Goal: Task Accomplishment & Management: Use online tool/utility

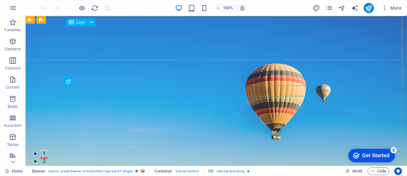
click at [78, 23] on span "Logo" at bounding box center [80, 22] width 9 height 4
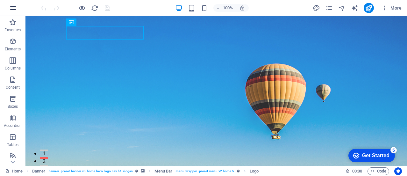
click at [15, 10] on icon "button" at bounding box center [13, 8] width 8 height 8
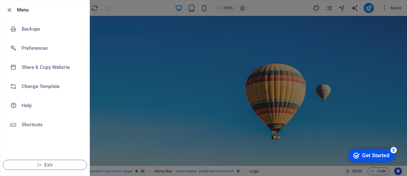
click at [173, 16] on div at bounding box center [203, 88] width 407 height 176
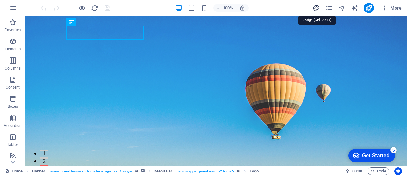
click at [315, 9] on icon "design" at bounding box center [316, 7] width 7 height 7
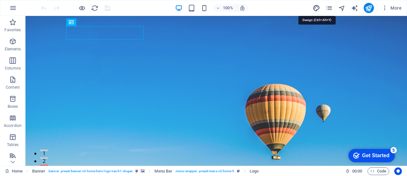
select select "px"
select select "200"
select select "px"
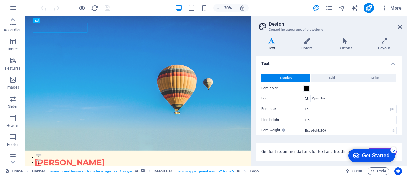
scroll to position [137, 0]
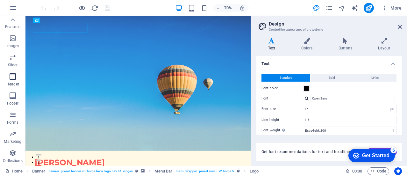
click at [15, 78] on icon "button" at bounding box center [13, 77] width 8 height 8
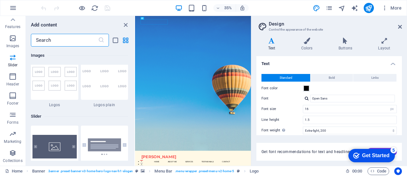
scroll to position [3452, 0]
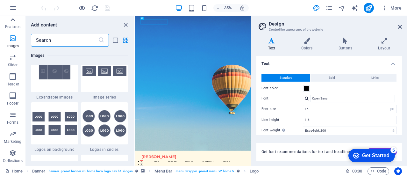
click at [19, 19] on div at bounding box center [12, 20] width 25 height 8
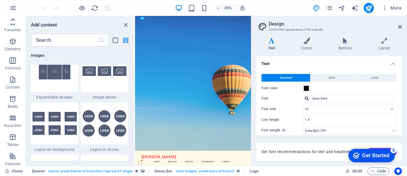
scroll to position [0, 0]
click at [17, 9] on button "button" at bounding box center [12, 7] width 15 height 15
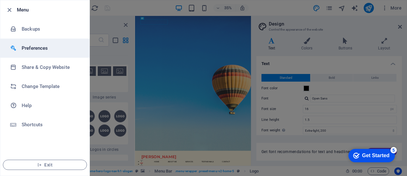
click at [42, 50] on h6 "Preferences" at bounding box center [51, 48] width 59 height 8
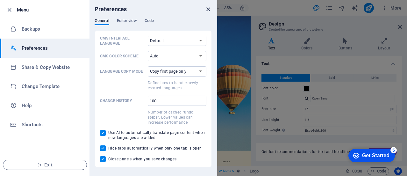
click at [210, 11] on icon "close" at bounding box center [207, 9] width 7 height 7
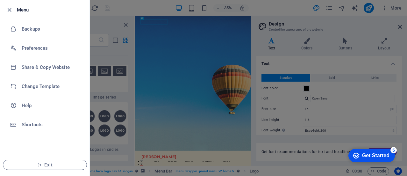
click at [99, 20] on div at bounding box center [203, 88] width 407 height 176
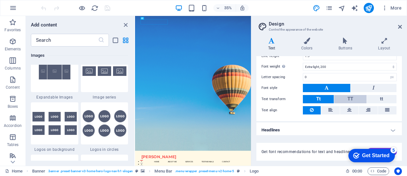
scroll to position [65, 0]
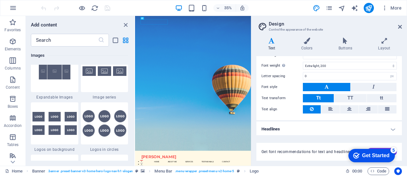
click at [377, 155] on div "Get Started" at bounding box center [375, 156] width 27 height 6
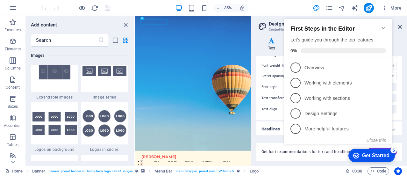
click at [370, 157] on div "Get Started" at bounding box center [375, 156] width 27 height 6
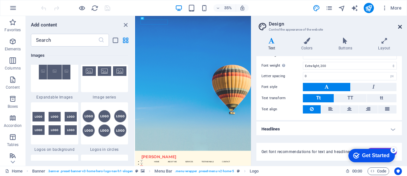
click at [399, 24] on icon at bounding box center [400, 26] width 4 height 5
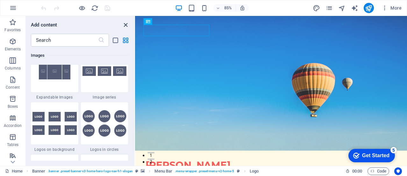
click at [128, 26] on icon "close panel" at bounding box center [125, 24] width 7 height 7
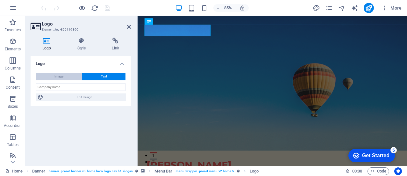
click at [63, 78] on span "Image" at bounding box center [58, 77] width 9 height 8
select select "DISABLED_OPTION_VALUE"
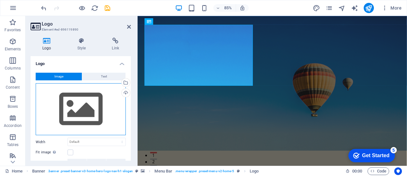
click at [75, 91] on div "Drag files here, click to choose files or select files from Files or our free s…" at bounding box center [81, 109] width 90 height 52
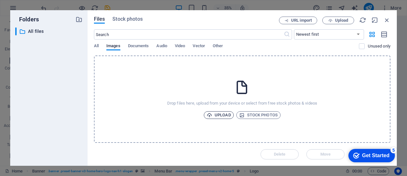
click at [223, 115] on span "Upload" at bounding box center [219, 115] width 24 height 8
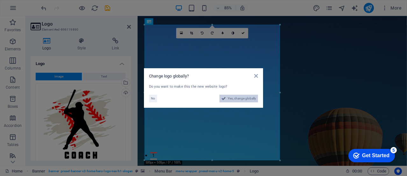
click at [234, 99] on span "Yes, change globally" at bounding box center [242, 99] width 28 height 8
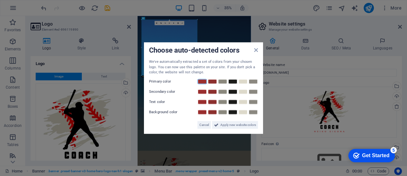
click at [206, 80] on link at bounding box center [202, 81] width 10 height 5
click at [233, 92] on link at bounding box center [233, 91] width 10 height 5
click at [224, 89] on link at bounding box center [223, 91] width 10 height 5
click at [234, 103] on link at bounding box center [233, 101] width 10 height 5
click at [242, 111] on link at bounding box center [243, 111] width 10 height 5
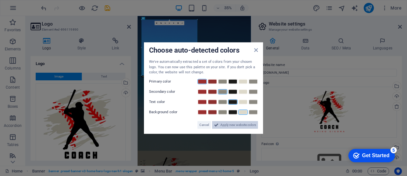
click at [244, 123] on span "Apply new website colors" at bounding box center [238, 125] width 36 height 8
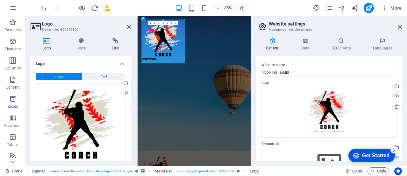
drag, startPoint x: 198, startPoint y: 74, endPoint x: 149, endPoint y: 30, distance: 66.1
type input "359"
select select "px"
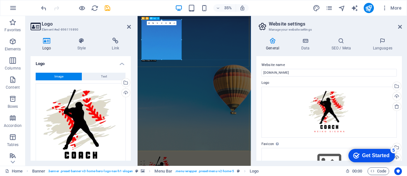
drag, startPoint x: 319, startPoint y: 75, endPoint x: 203, endPoint y: 63, distance: 116.9
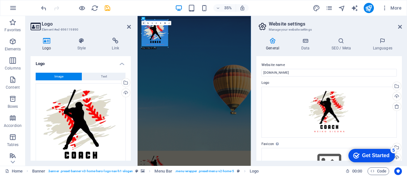
drag, startPoint x: 181, startPoint y: 60, endPoint x: 145, endPoint y: 21, distance: 53.9
type input "237"
click at [129, 26] on icon at bounding box center [129, 26] width 4 height 5
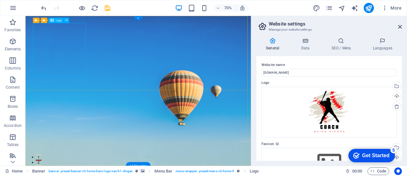
select select "px"
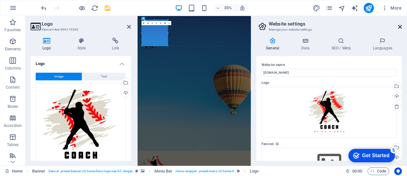
click at [400, 25] on icon at bounding box center [400, 26] width 4 height 5
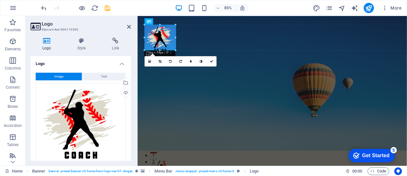
drag, startPoint x: 209, startPoint y: 89, endPoint x: 157, endPoint y: 42, distance: 69.2
type input "113"
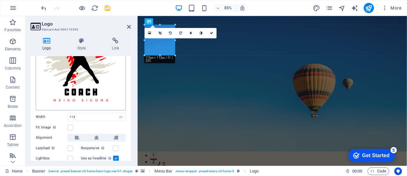
scroll to position [64, 0]
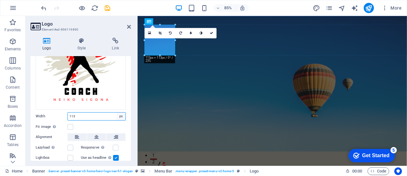
click at [117, 114] on select "Default auto px rem % em vh vw" at bounding box center [121, 116] width 9 height 8
select select "%"
click at [117, 112] on select "Default auto px rem % em vh vw" at bounding box center [121, 116] width 9 height 8
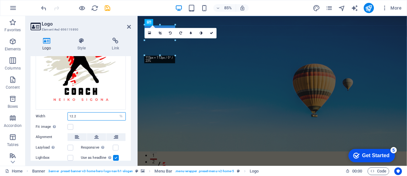
click at [95, 115] on input "12.2" at bounding box center [97, 116] width 58 height 8
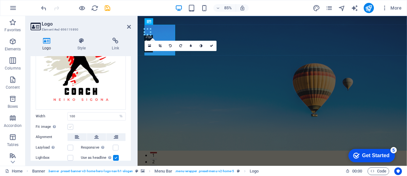
click at [70, 125] on label at bounding box center [71, 127] width 6 height 6
click at [0, 0] on input "Fit image Automatically fit image to a fixed width and height" at bounding box center [0, 0] width 0 height 0
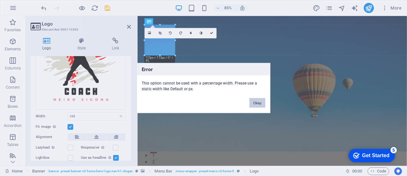
click at [257, 103] on button "Okay" at bounding box center [257, 103] width 16 height 10
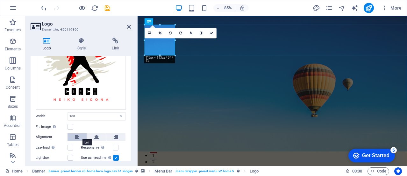
click at [80, 135] on button at bounding box center [77, 137] width 19 height 8
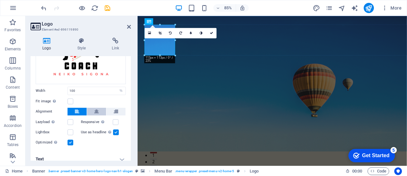
scroll to position [94, 0]
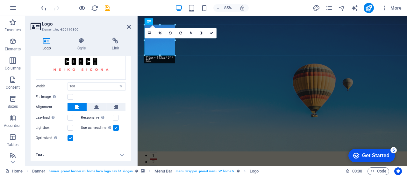
click at [70, 135] on label at bounding box center [71, 138] width 6 height 6
click at [0, 0] on input "Optimized Images are compressed to improve page speed." at bounding box center [0, 0] width 0 height 0
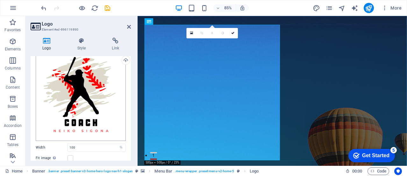
scroll to position [30, 0]
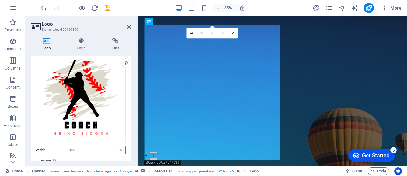
click at [96, 147] on input "100" at bounding box center [97, 150] width 58 height 8
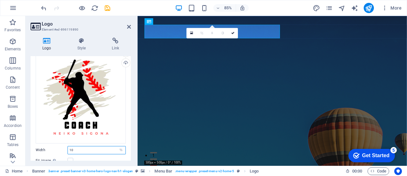
drag, startPoint x: 77, startPoint y: 149, endPoint x: 69, endPoint y: 149, distance: 7.3
click at [69, 149] on input "10" at bounding box center [97, 150] width 58 height 8
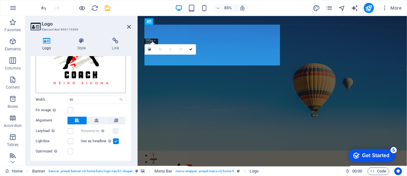
scroll to position [94, 0]
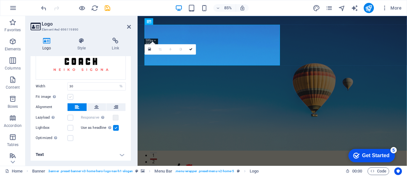
click at [73, 94] on label at bounding box center [71, 97] width 6 height 6
click at [0, 0] on input "Fit image Automatically fit image to a fixed width and height" at bounding box center [0, 0] width 0 height 0
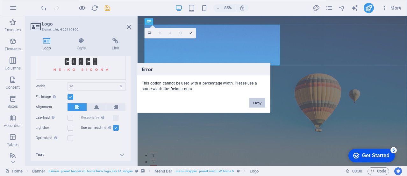
click at [253, 103] on button "Okay" at bounding box center [257, 103] width 16 height 10
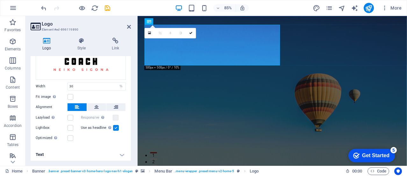
click at [115, 126] on label at bounding box center [116, 128] width 6 height 6
click at [0, 0] on input "Use as headline The image will be wrapped in an H1 headline tag. Useful for giv…" at bounding box center [0, 0] width 0 height 0
click at [114, 125] on label at bounding box center [116, 128] width 6 height 6
click at [0, 0] on input "Use as headline The image will be wrapped in an H1 headline tag. Useful for giv…" at bounding box center [0, 0] width 0 height 0
click at [70, 138] on label at bounding box center [71, 138] width 6 height 6
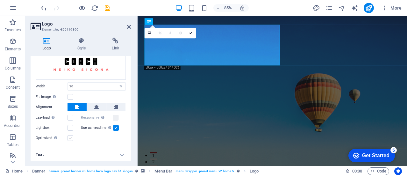
click at [0, 0] on input "Optimized Images are compressed to improve page speed." at bounding box center [0, 0] width 0 height 0
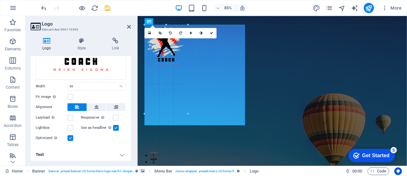
drag, startPoint x: 185, startPoint y: 44, endPoint x: 231, endPoint y: 60, distance: 48.6
type input "295"
select select "px"
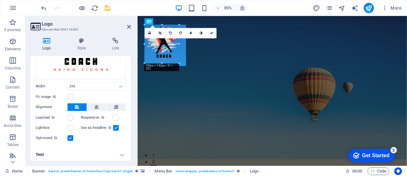
drag, startPoint x: 225, startPoint y: 103, endPoint x: 165, endPoint y: 50, distance: 80.3
type input "132"
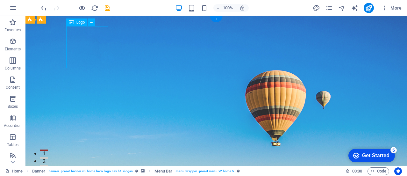
select select "px"
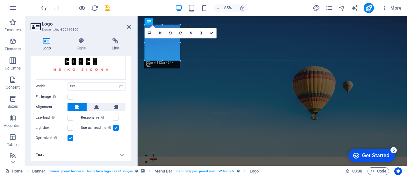
click at [70, 139] on label at bounding box center [71, 138] width 6 height 6
click at [0, 0] on input "Optimized Images are compressed to improve page speed." at bounding box center [0, 0] width 0 height 0
click at [130, 28] on icon at bounding box center [129, 26] width 4 height 5
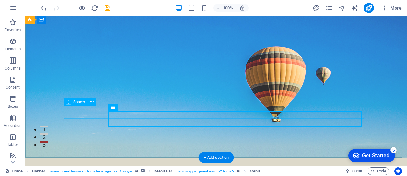
scroll to position [0, 0]
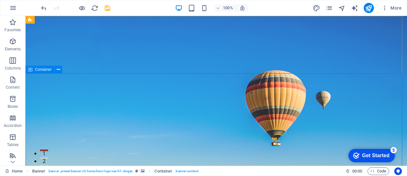
click at [45, 70] on span "Container" at bounding box center [43, 70] width 17 height 4
click at [33, 71] on div "Container" at bounding box center [39, 70] width 29 height 8
click at [340, 11] on div at bounding box center [342, 8] width 8 height 8
click at [343, 10] on icon "navigator" at bounding box center [341, 7] width 7 height 7
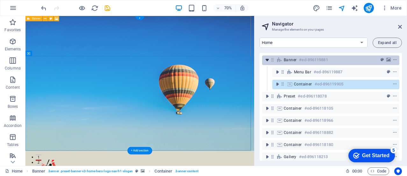
click at [267, 60] on icon "toggle-expand" at bounding box center [267, 60] width 6 height 6
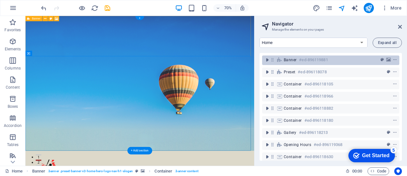
click at [295, 62] on span "Banner" at bounding box center [290, 59] width 13 height 5
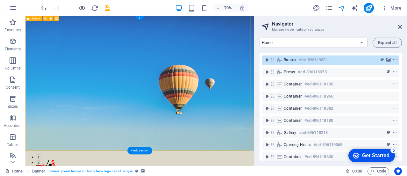
click at [295, 62] on span "Banner" at bounding box center [290, 59] width 13 height 5
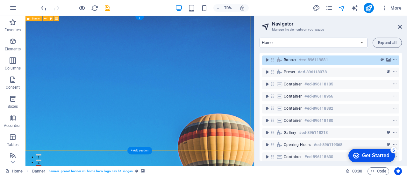
select select "vh"
select select "header"
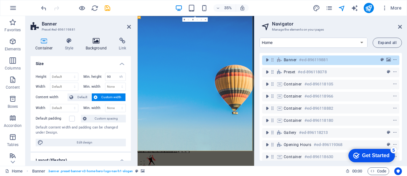
click at [93, 45] on h4 "Background" at bounding box center [97, 44] width 33 height 13
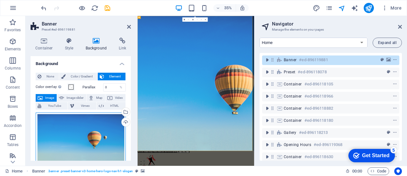
click at [93, 128] on div "Drag files here, click to choose files or select files from Files or our free s…" at bounding box center [81, 137] width 90 height 50
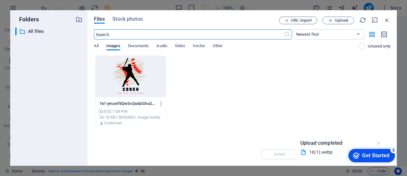
click at [381, 144] on icon "button" at bounding box center [378, 142] width 7 height 7
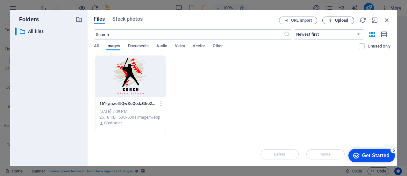
click at [336, 22] on span "Upload" at bounding box center [341, 20] width 13 height 4
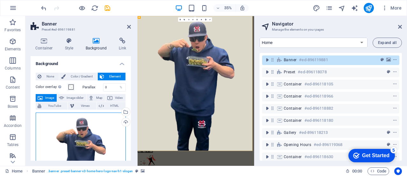
click at [103, 126] on div "Drag files here, click to choose files or select files from Files or our free s…" at bounding box center [81, 157] width 90 height 90
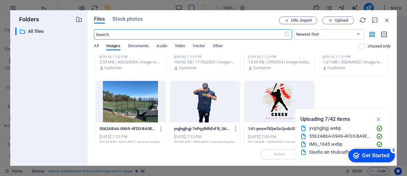
scroll to position [64, 0]
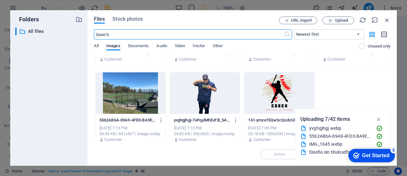
click at [144, 102] on div at bounding box center [131, 92] width 70 height 41
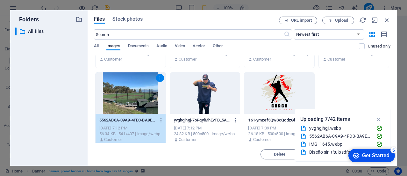
click at [144, 102] on div "1" at bounding box center [131, 92] width 70 height 41
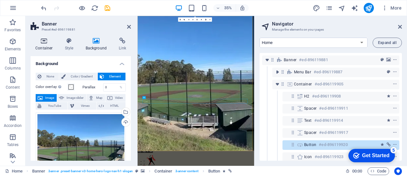
click at [43, 44] on icon at bounding box center [44, 41] width 27 height 6
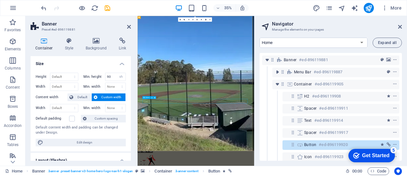
click at [327, 147] on h6 "#ed-896119920" at bounding box center [333, 145] width 29 height 8
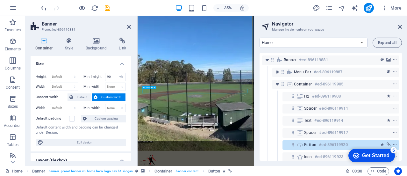
scroll to position [29, 0]
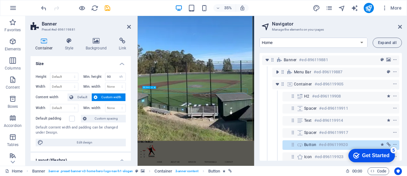
click at [327, 147] on h6 "#ed-896119920" at bounding box center [333, 145] width 29 height 8
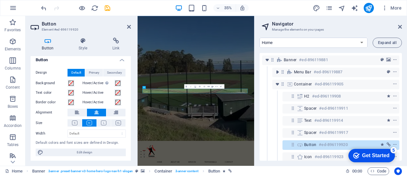
scroll to position [4, 0]
click at [88, 37] on div "Button Style Link Button Design Default Primary Secondary Background Hover/Acti…" at bounding box center [80, 98] width 110 height 133
click at [87, 40] on icon at bounding box center [83, 41] width 31 height 6
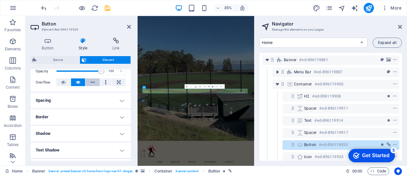
scroll to position [127, 0]
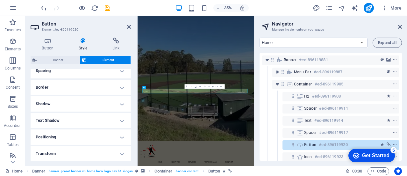
click at [75, 90] on h4 "Border" at bounding box center [81, 87] width 100 height 15
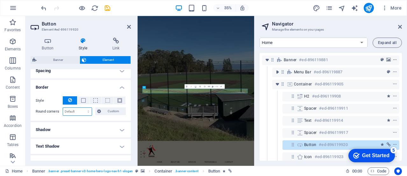
click at [71, 109] on select "Default px rem % vh vw Custom" at bounding box center [77, 112] width 29 height 8
click at [103, 110] on span "Custom" at bounding box center [113, 111] width 21 height 8
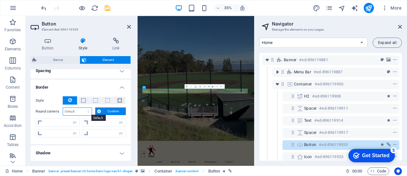
click at [87, 112] on select "Default px rem % vh vw Custom" at bounding box center [77, 112] width 29 height 8
select select "px"
click at [82, 108] on select "Default px rem % vh vw Custom" at bounding box center [77, 112] width 29 height 8
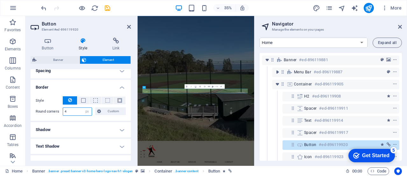
click at [75, 114] on input "4" at bounding box center [77, 112] width 29 height 8
type input "40"
click at [67, 82] on h4 "Border" at bounding box center [81, 85] width 100 height 11
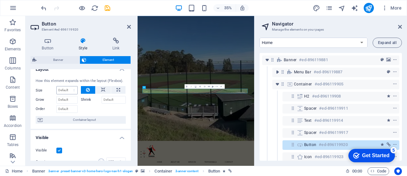
scroll to position [0, 0]
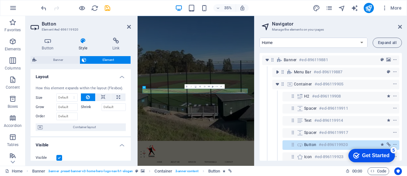
click at [74, 75] on h4 "Layout" at bounding box center [81, 74] width 100 height 11
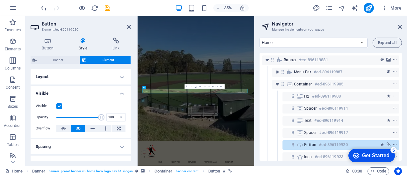
click at [74, 75] on h4 "Layout" at bounding box center [81, 76] width 100 height 15
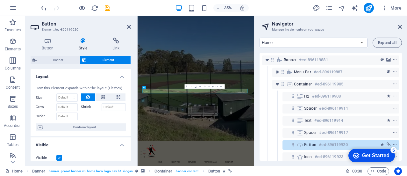
click at [74, 75] on h4 "Layout" at bounding box center [81, 74] width 100 height 11
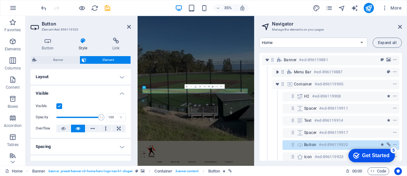
click at [74, 96] on h4 "Visible" at bounding box center [81, 91] width 100 height 11
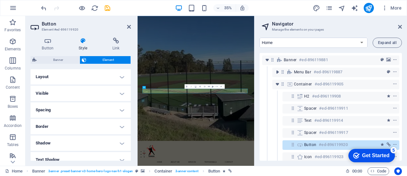
click at [74, 96] on h4 "Visible" at bounding box center [81, 93] width 100 height 15
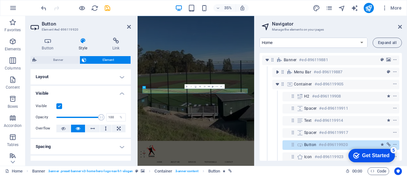
click at [73, 96] on h4 "Visible" at bounding box center [81, 91] width 100 height 11
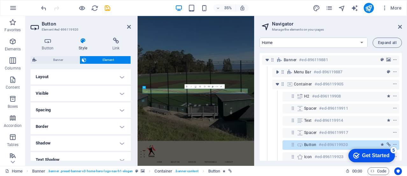
click at [86, 59] on button "Element" at bounding box center [105, 60] width 51 height 8
click at [52, 41] on icon at bounding box center [48, 41] width 34 height 6
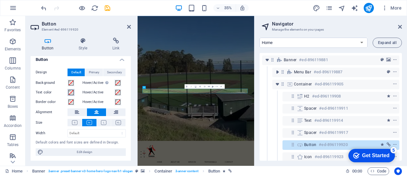
click at [69, 92] on span at bounding box center [70, 92] width 5 height 5
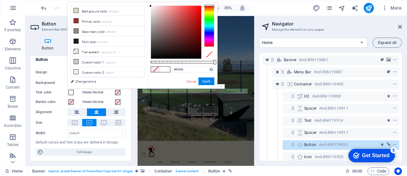
type input "#ffffff"
drag, startPoint x: 160, startPoint y: 39, endPoint x: 145, endPoint y: -7, distance: 48.4
click at [145, 0] on html "Neiko [PERSON_NAME] Home Favorites Elements Columns Content Boxes Accordion Tab…" at bounding box center [203, 88] width 407 height 176
click at [81, 96] on div "Hover/Active" at bounding box center [103, 93] width 45 height 10
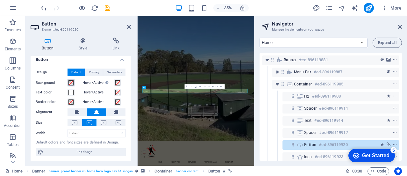
click at [74, 83] on button "Background" at bounding box center [71, 82] width 7 height 7
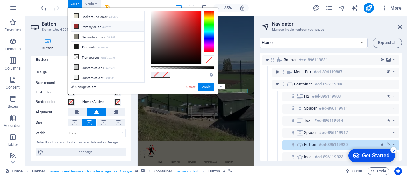
click at [101, 24] on li "Primary color #9a2e2e" at bounding box center [107, 26] width 73 height 10
type input "#9a2e2e"
click at [210, 88] on button "Apply" at bounding box center [206, 87] width 16 height 8
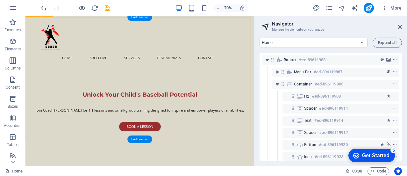
scroll to position [159, 0]
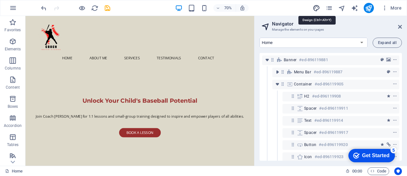
click at [317, 8] on icon "design" at bounding box center [316, 7] width 7 height 7
select select "px"
select select "200"
select select "px"
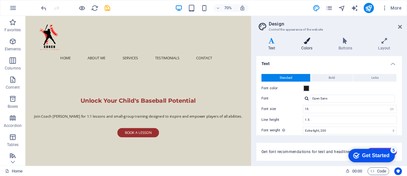
click at [302, 47] on h4 "Colors" at bounding box center [307, 44] width 37 height 13
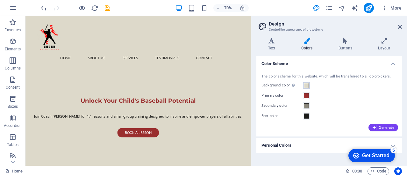
click at [305, 86] on span at bounding box center [306, 85] width 5 height 5
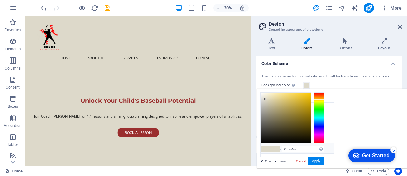
click at [291, 147] on li "Custom color 2 #f0f2f1" at bounding box center [296, 148] width 73 height 10
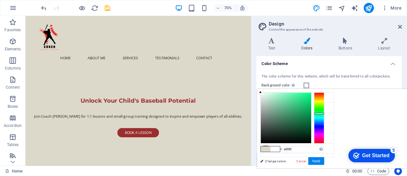
drag, startPoint x: 343, startPoint y: 101, endPoint x: 332, endPoint y: 71, distance: 32.1
click at [332, 71] on body "[PERSON_NAME] Home Favorites Elements Columns Content Boxes Accordion Tables Fe…" at bounding box center [203, 88] width 407 height 176
click at [339, 70] on div "The color scheme for this website, which will be transferred to all colorpicker…" at bounding box center [329, 102] width 148 height 69
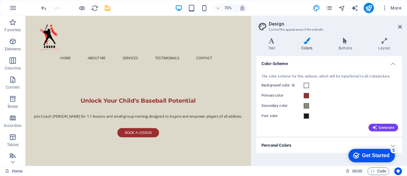
click at [396, 26] on h2 "Design" at bounding box center [335, 24] width 133 height 6
click at [398, 26] on h2 "Design" at bounding box center [335, 24] width 133 height 6
click at [399, 27] on icon at bounding box center [400, 26] width 4 height 5
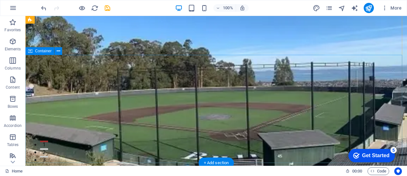
scroll to position [0, 0]
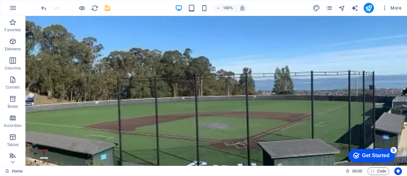
click at [311, 7] on div "100% More" at bounding box center [222, 8] width 364 height 10
click at [312, 7] on div "100% More" at bounding box center [222, 8] width 364 height 10
click at [317, 9] on icon "design" at bounding box center [316, 7] width 7 height 7
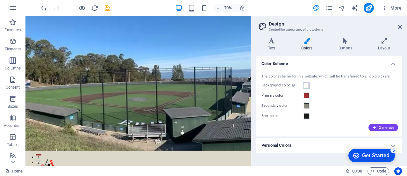
click at [309, 85] on button "Background color Only visible if it is not covered by other backgrounds." at bounding box center [306, 85] width 7 height 7
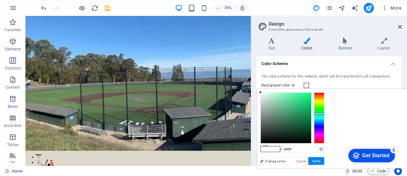
click at [309, 85] on button "Background color Only visible if it is not covered by other backgrounds." at bounding box center [306, 85] width 7 height 7
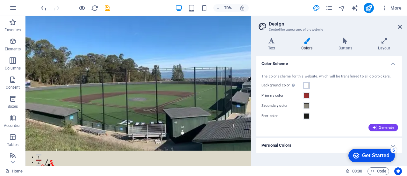
click at [308, 85] on span at bounding box center [306, 85] width 5 height 5
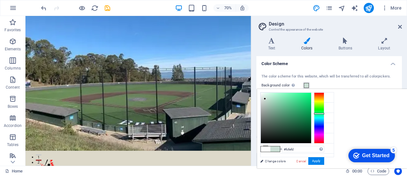
type input "#ffffff"
drag, startPoint x: 345, startPoint y: 98, endPoint x: 325, endPoint y: 80, distance: 26.8
click at [325, 80] on body "[PERSON_NAME] Home Favorites Elements Columns Content Boxes Accordion Tables Fe…" at bounding box center [203, 88] width 407 height 176
click div "checkmark Get Started 5 First Steps in the Editor Let's guide you through the t…"
click at [324, 162] on button "Apply" at bounding box center [316, 161] width 16 height 8
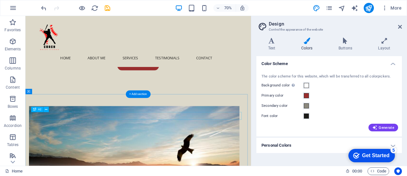
scroll to position [350, 0]
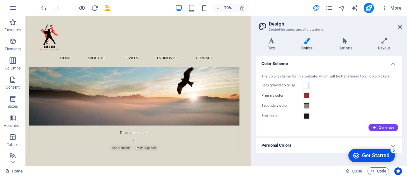
click at [397, 26] on h2 "Design" at bounding box center [335, 24] width 133 height 6
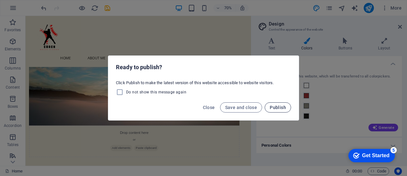
click at [282, 109] on span "Publish" at bounding box center [278, 107] width 16 height 5
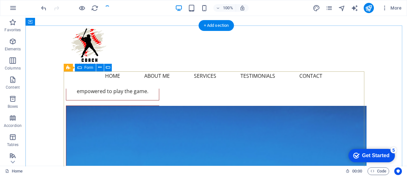
scroll to position [1805, 0]
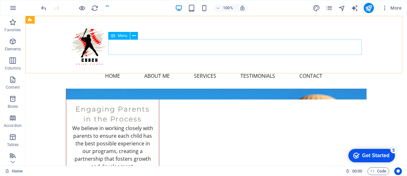
click at [279, 68] on nav "Home About Me Services Testimonials Contact" at bounding box center [215, 75] width 295 height 15
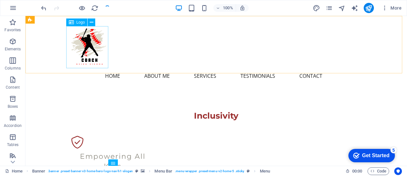
scroll to position [564, 0]
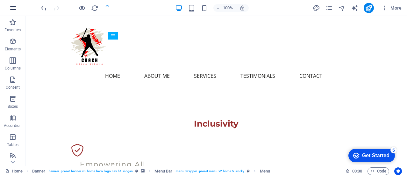
click at [12, 11] on icon "button" at bounding box center [13, 8] width 8 height 8
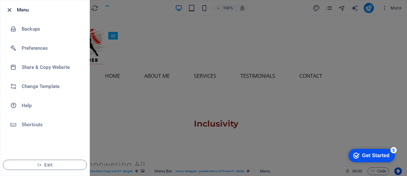
click at [10, 11] on icon "button" at bounding box center [9, 9] width 7 height 7
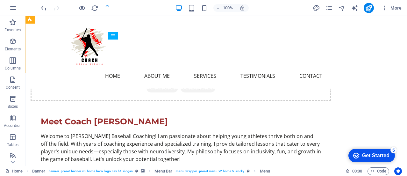
scroll to position [436, 0]
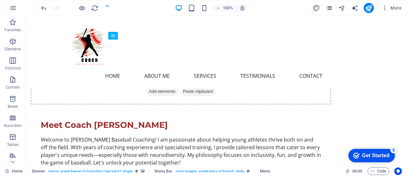
click at [330, 8] on icon "pages" at bounding box center [328, 7] width 7 height 7
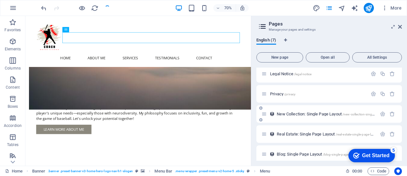
scroll to position [47, 0]
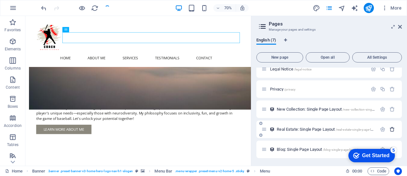
click at [392, 130] on icon "button" at bounding box center [391, 128] width 5 height 5
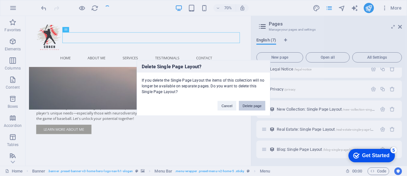
click at [258, 105] on button "Delete page" at bounding box center [252, 106] width 26 height 10
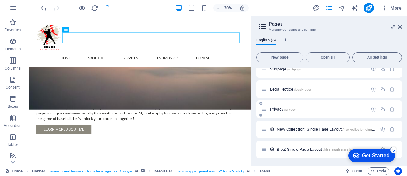
scroll to position [27, 0]
click at [386, 153] on div "Get Started" at bounding box center [375, 156] width 27 height 6
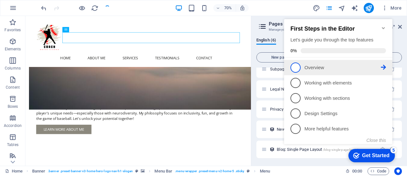
click at [336, 73] on li "1 Overview - incomplete" at bounding box center [338, 67] width 108 height 15
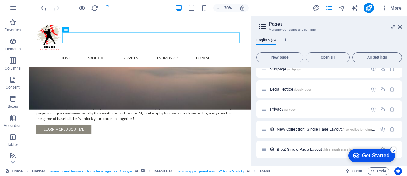
click at [387, 151] on div "checkmark Get Started 5" at bounding box center [371, 155] width 46 height 13
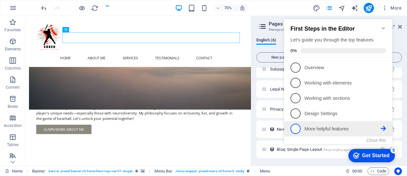
scroll to position [0, 0]
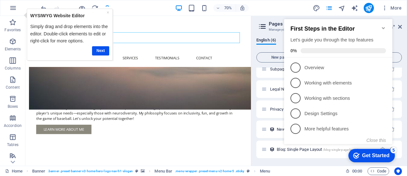
click at [383, 25] on icon "Minimize checklist" at bounding box center [383, 27] width 5 height 5
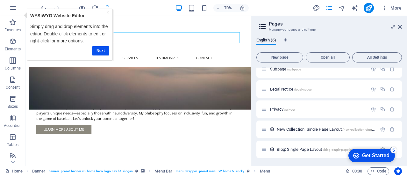
click div "checkmark Get Started 5 First Steps in the Editor Let's guide you through the t…"
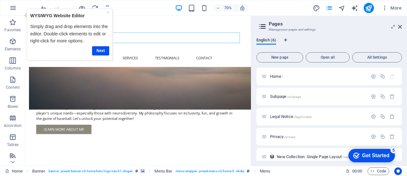
click at [274, 40] on span "English (6)" at bounding box center [266, 40] width 20 height 9
click at [296, 41] on div "English (6)" at bounding box center [329, 44] width 146 height 12
click at [294, 55] on span "New page" at bounding box center [279, 57] width 41 height 4
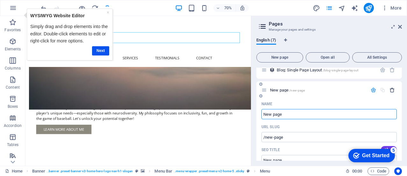
click at [389, 88] on icon "button" at bounding box center [391, 89] width 5 height 5
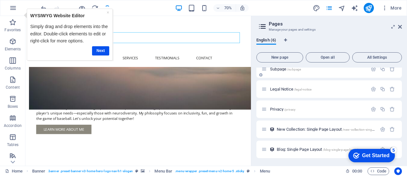
scroll to position [27, 0]
click at [337, 39] on div "English (6)" at bounding box center [329, 44] width 146 height 12
